Goal: Task Accomplishment & Management: Manage account settings

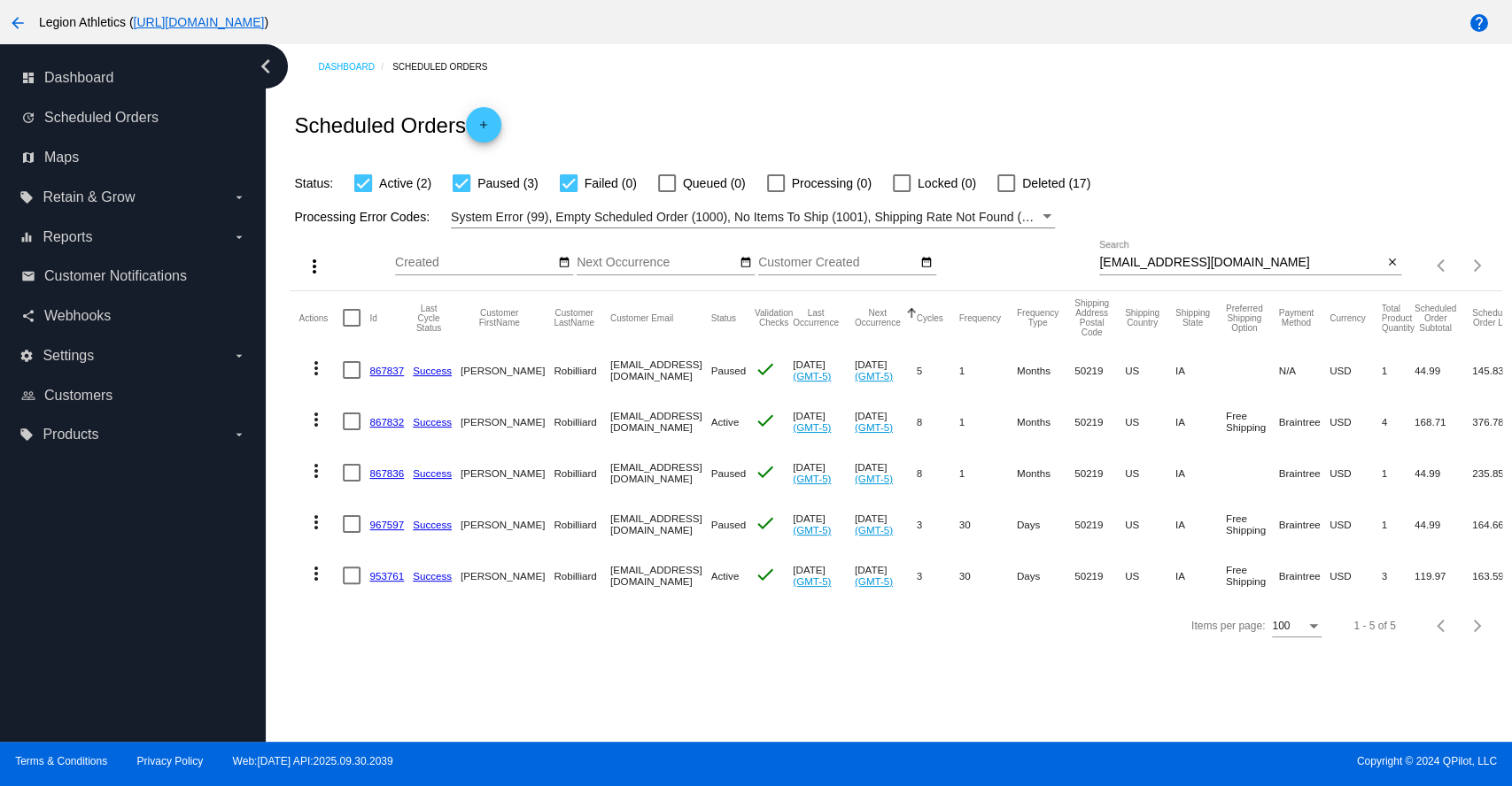
click at [1153, 266] on input "[EMAIL_ADDRESS][DOMAIN_NAME]" at bounding box center [1241, 263] width 284 height 14
paste input "[PERSON_NAME].[PERSON_NAME]"
type input "[PERSON_NAME][EMAIL_ADDRESS][PERSON_NAME][DOMAIN_NAME]"
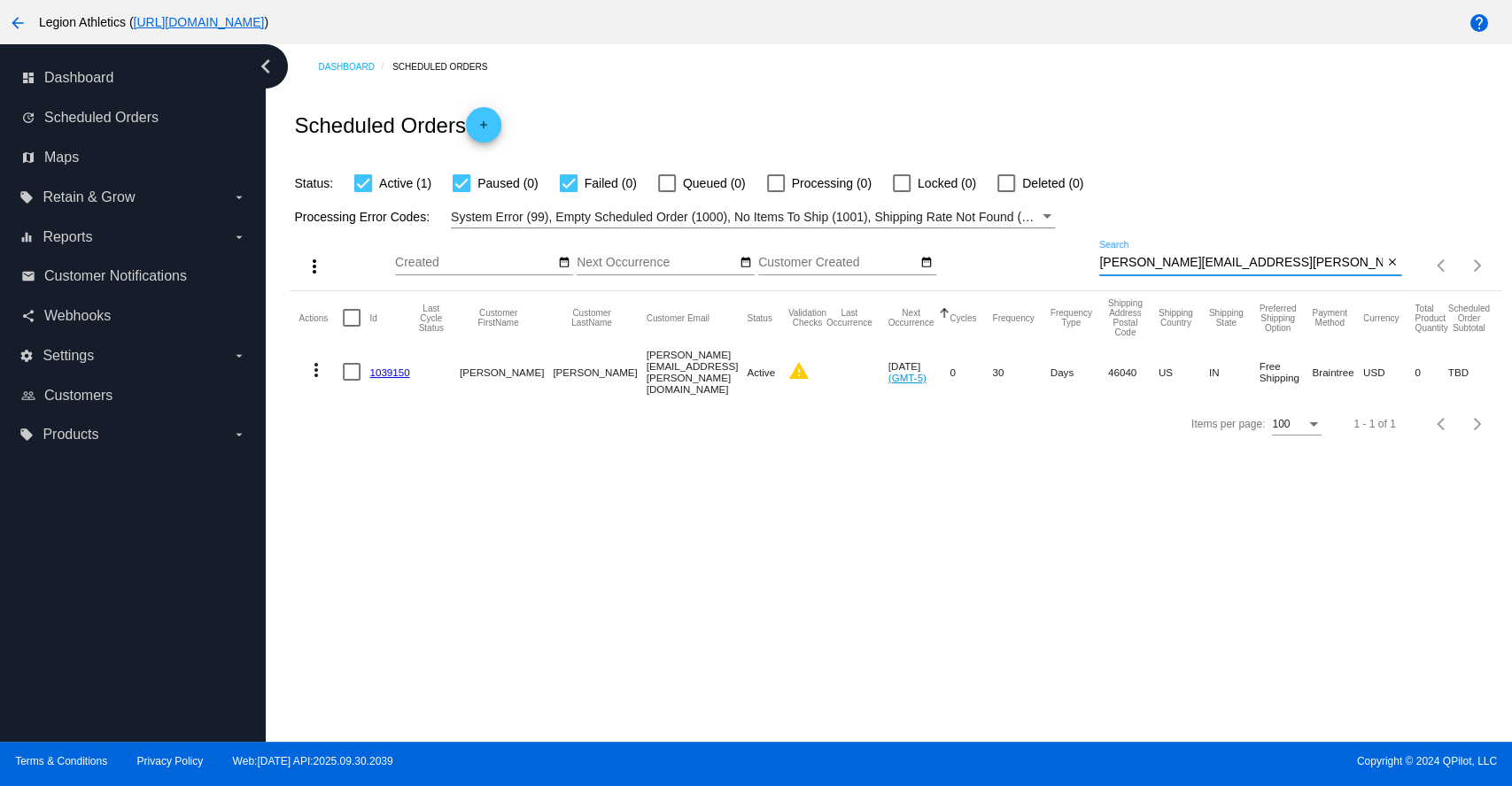
click at [392, 374] on link "1039150" at bounding box center [389, 372] width 40 height 12
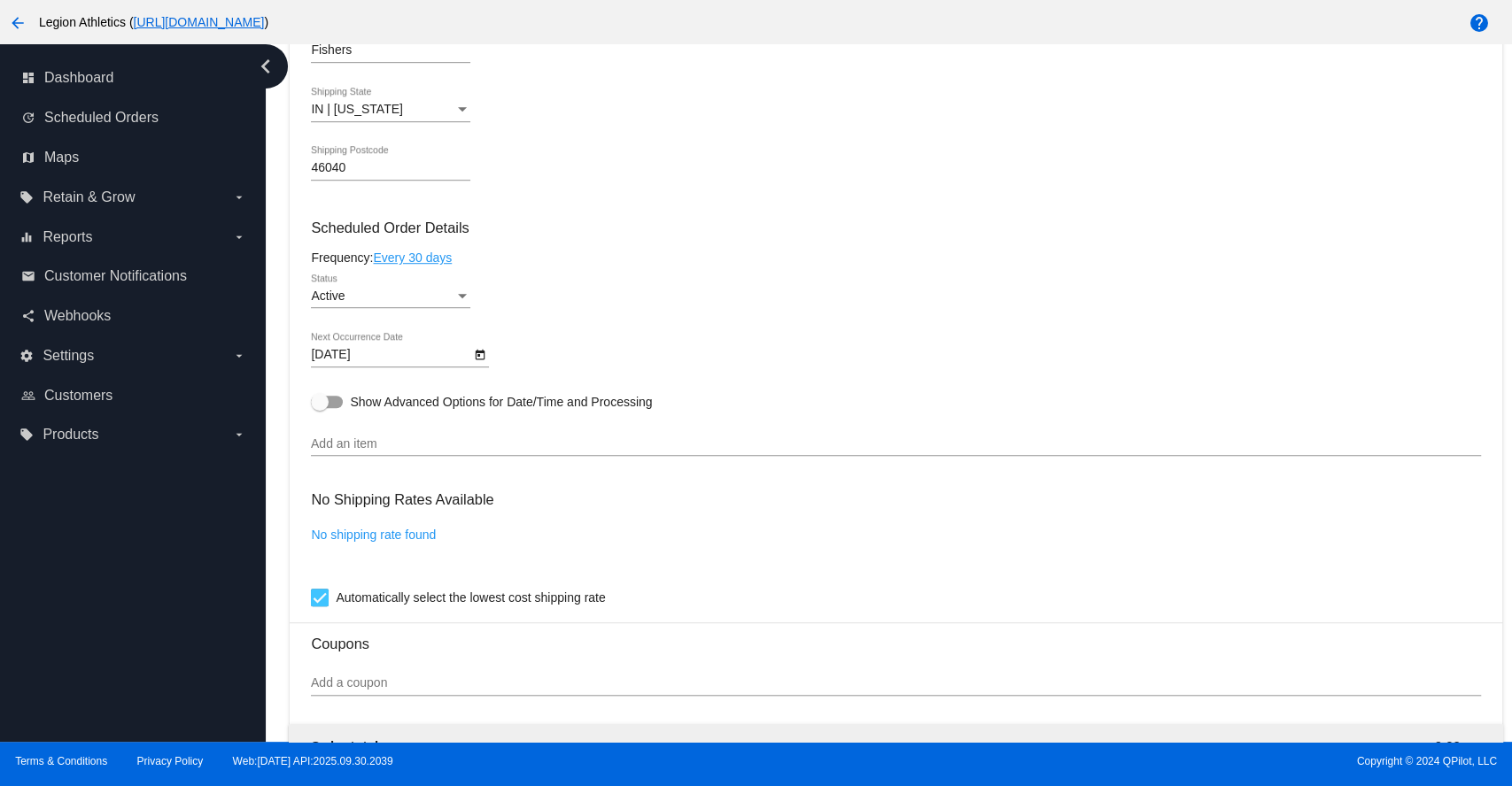
scroll to position [829, 0]
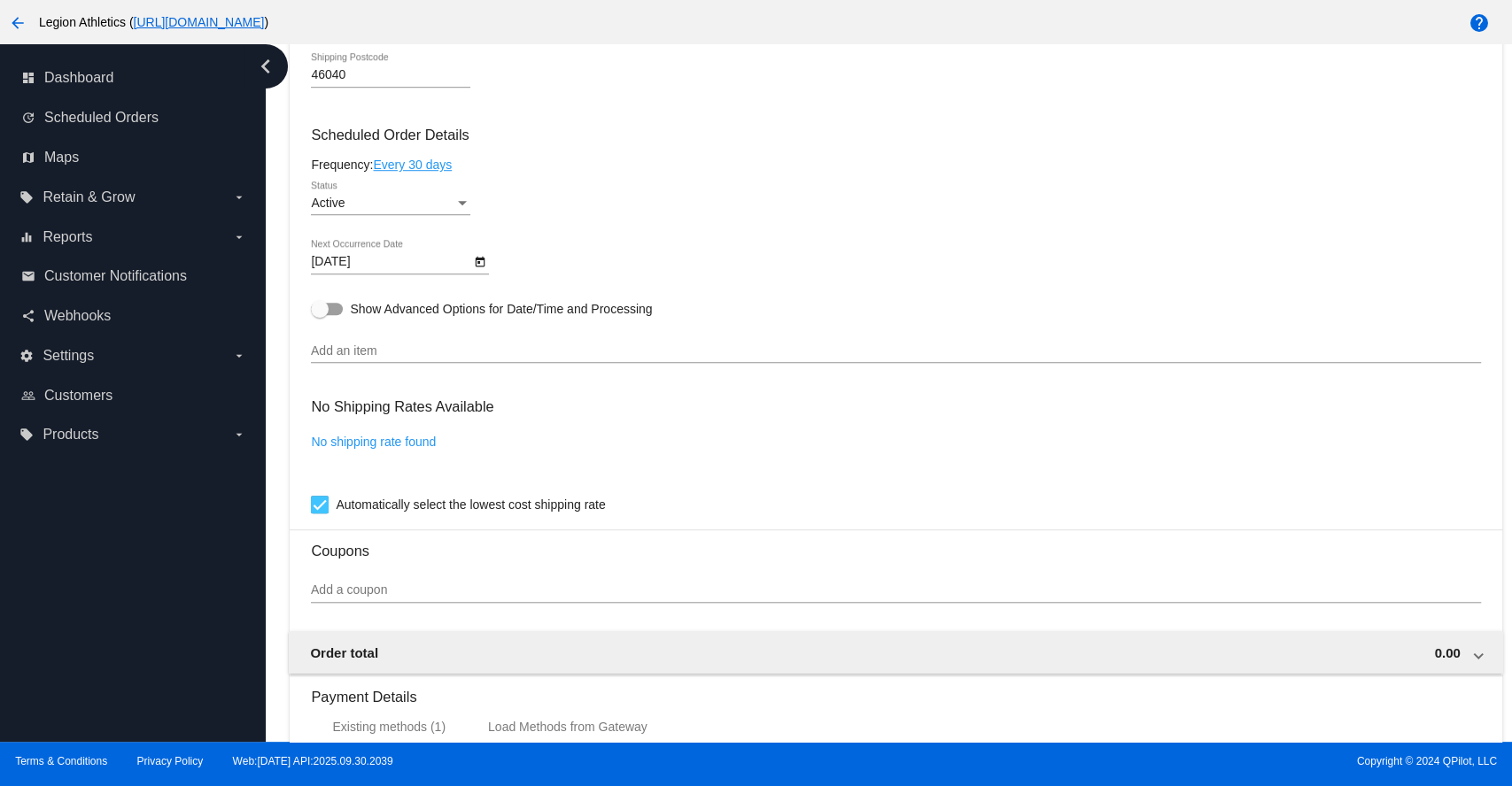
click at [464, 205] on div "Status" at bounding box center [463, 203] width 9 height 5
click at [787, 189] on div at bounding box center [756, 393] width 1512 height 786
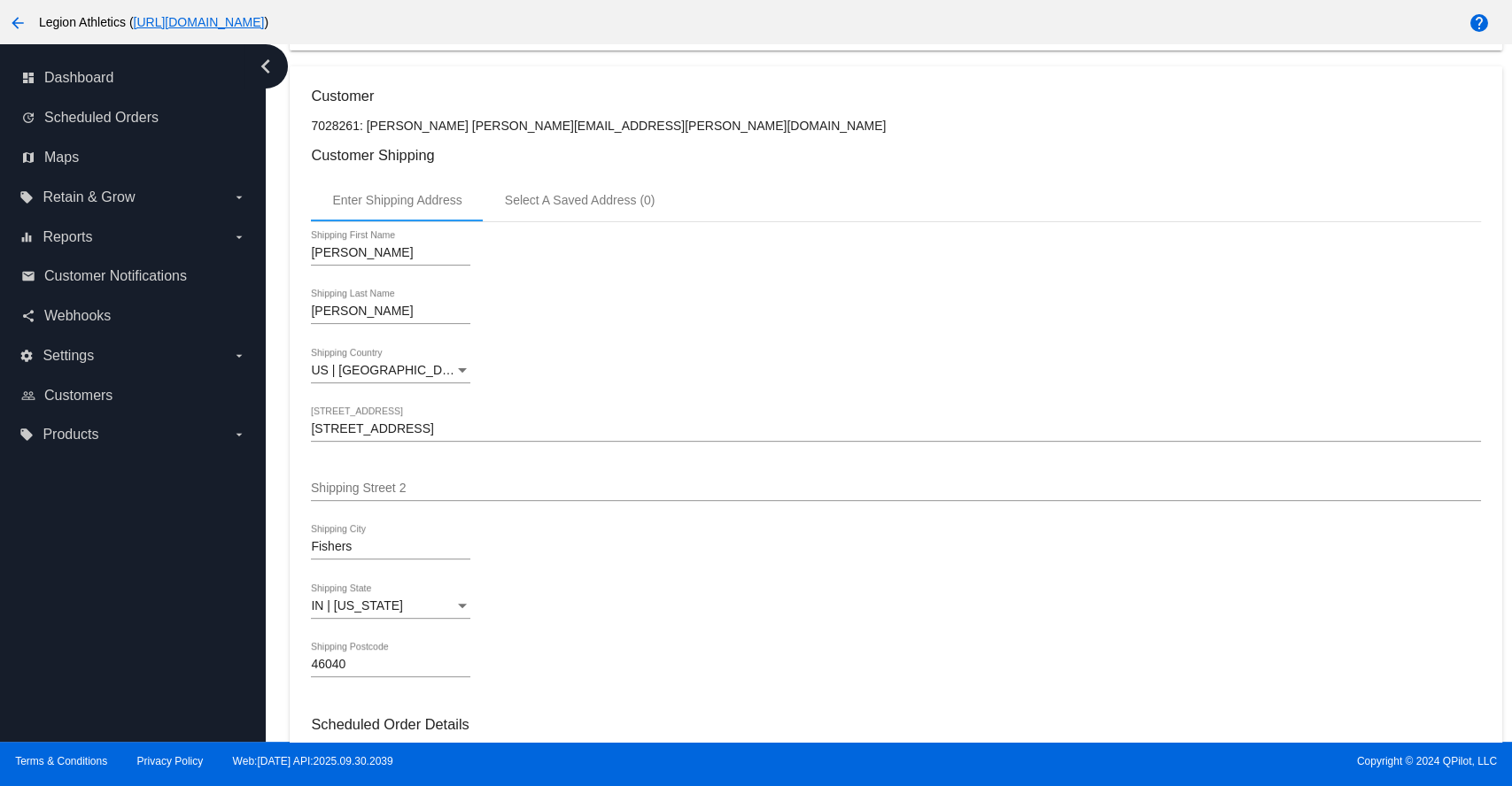
scroll to position [0, 0]
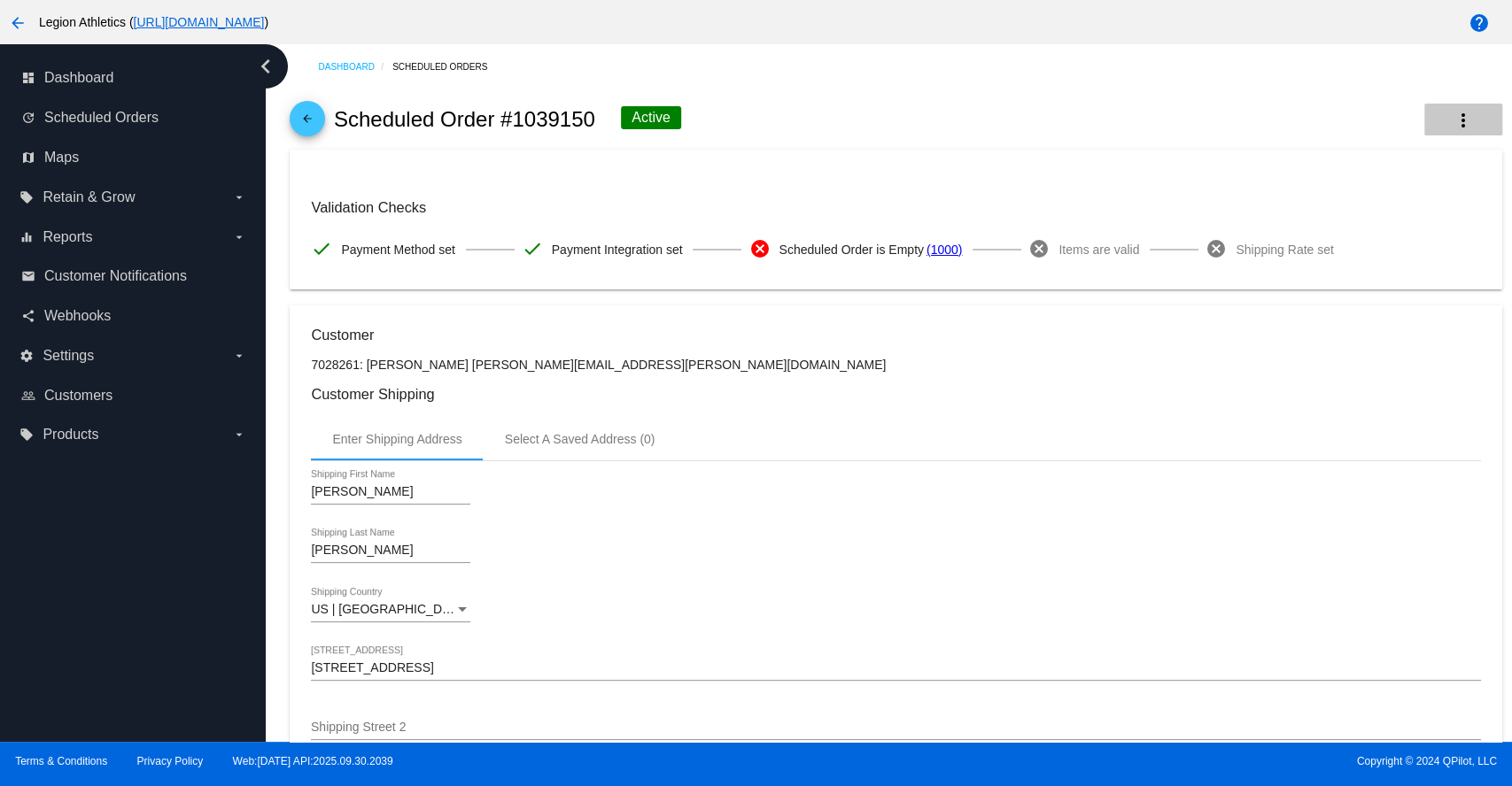
click at [1453, 113] on mat-icon "more_vert" at bounding box center [1463, 121] width 22 height 22
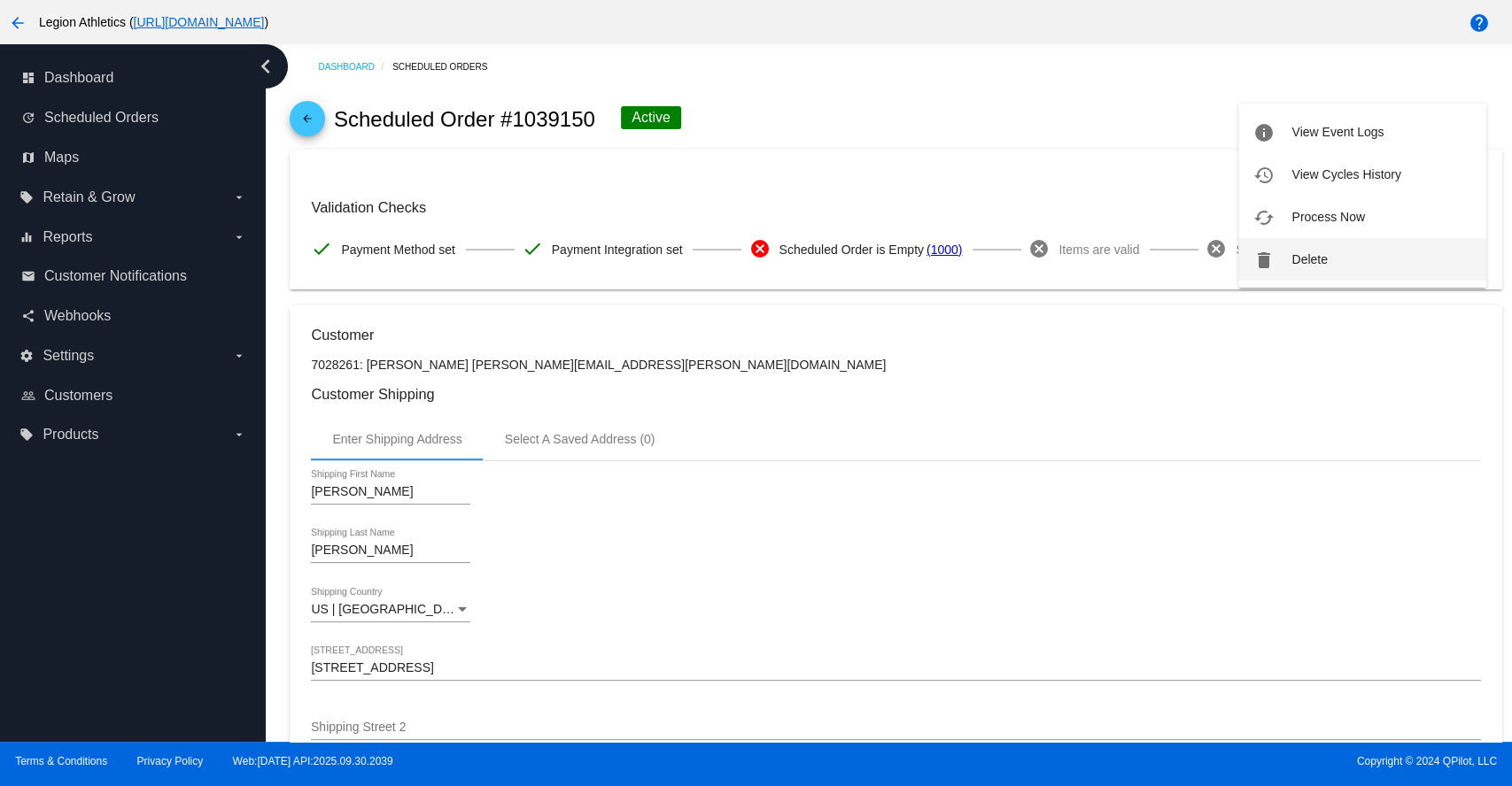
click at [1300, 260] on span "Delete" at bounding box center [1308, 259] width 35 height 14
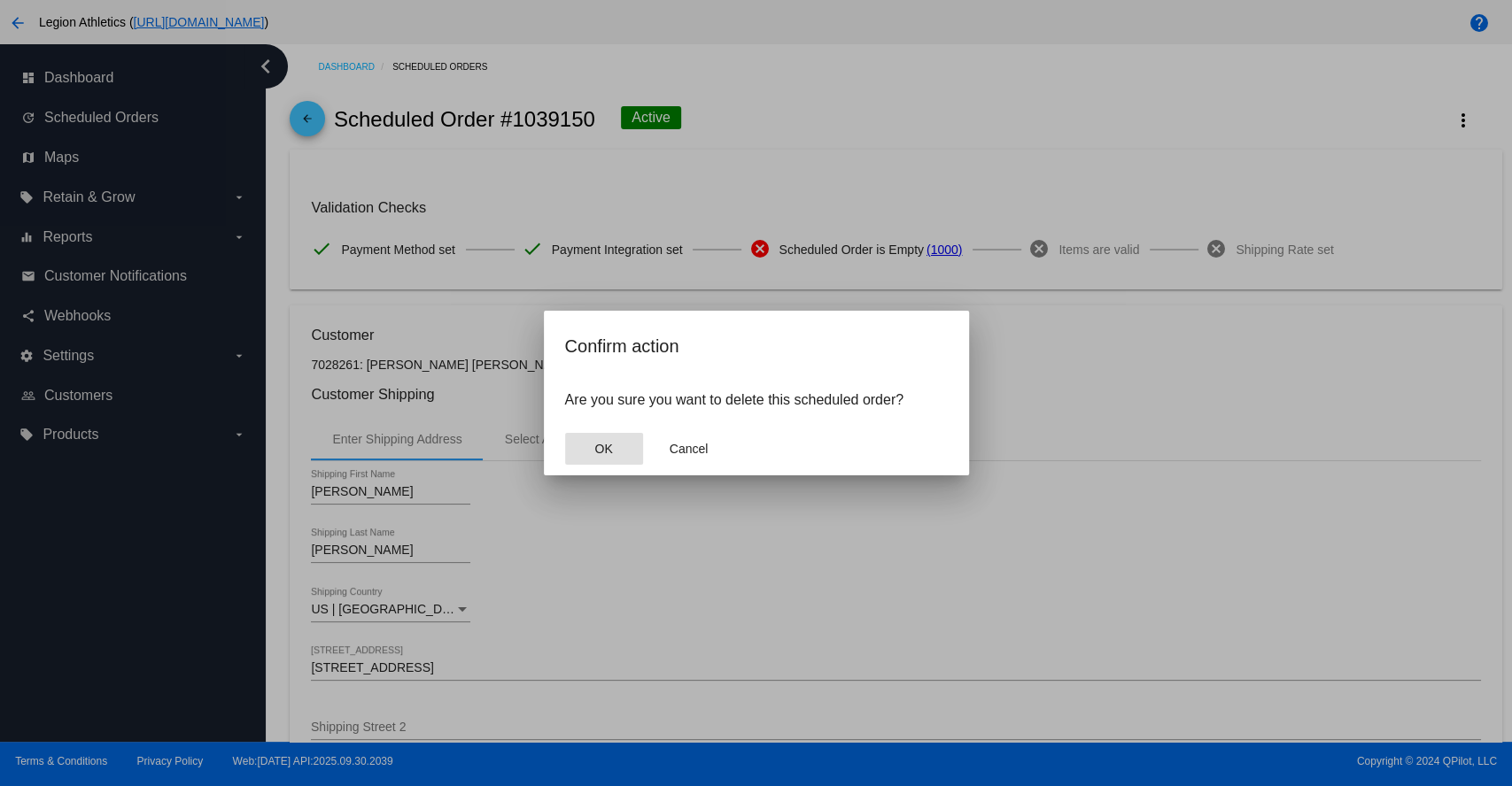
click at [606, 451] on span "OK" at bounding box center [603, 449] width 18 height 14
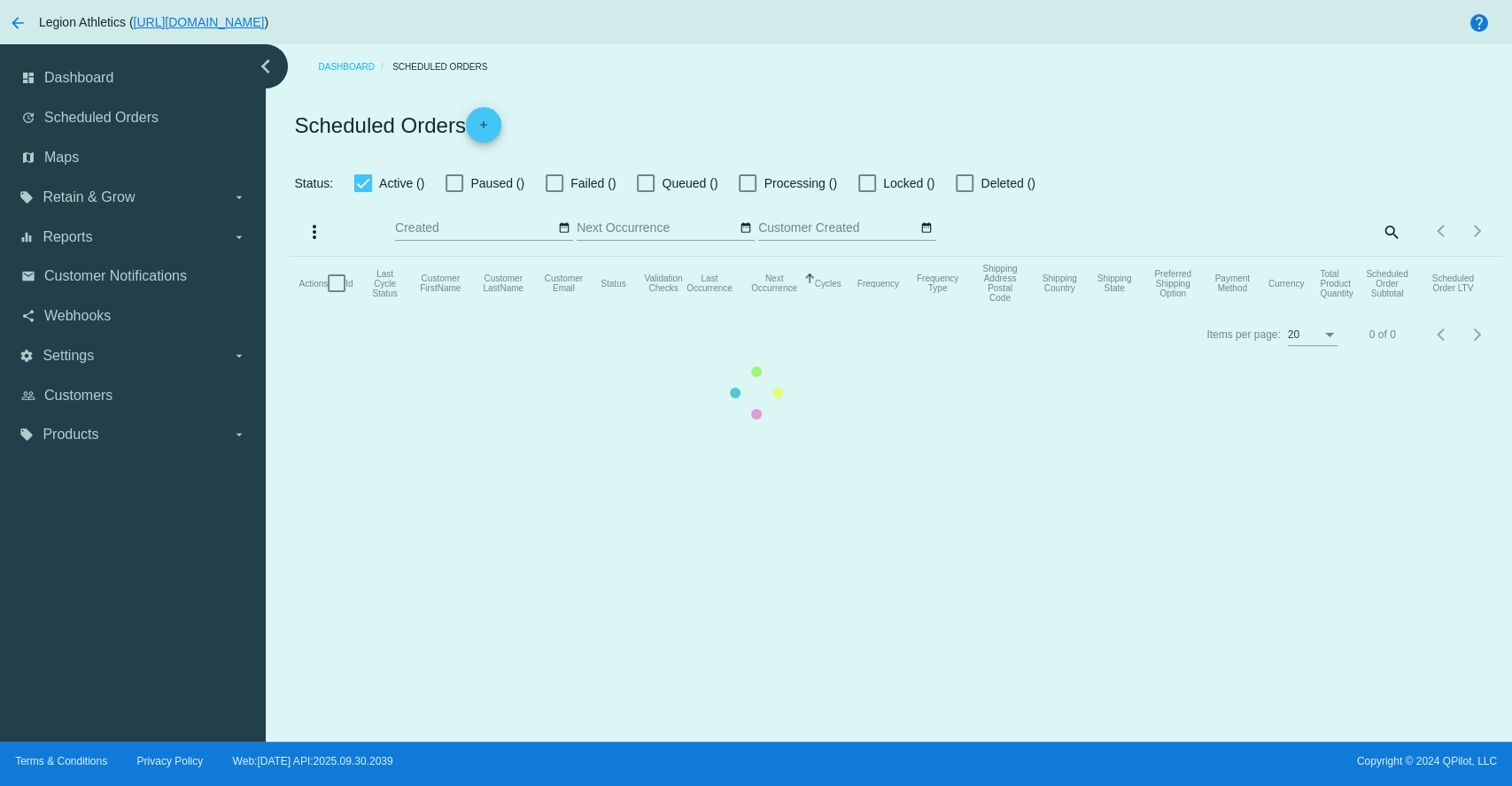
checkbox input "true"
